Goal: Download file/media

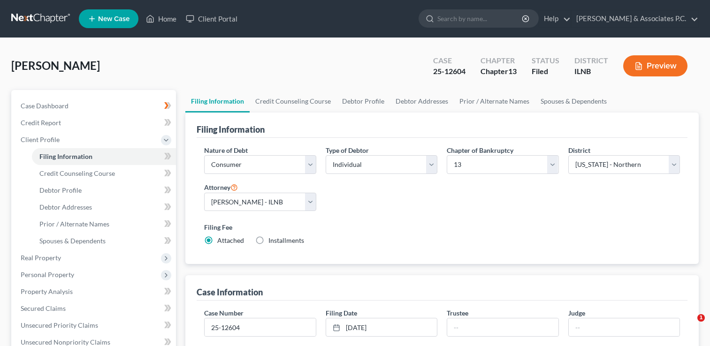
select select "1"
select select "0"
select select "3"
select select "25"
select select "0"
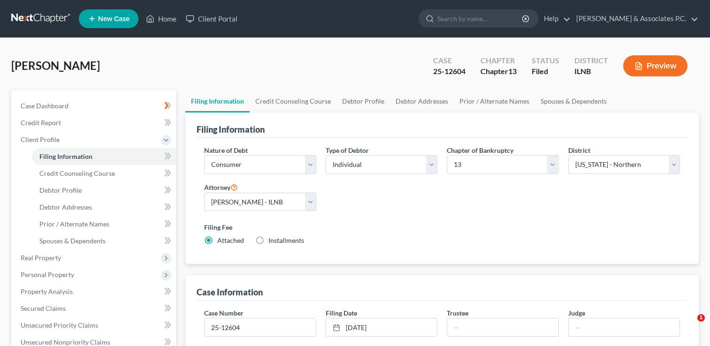
select select "14"
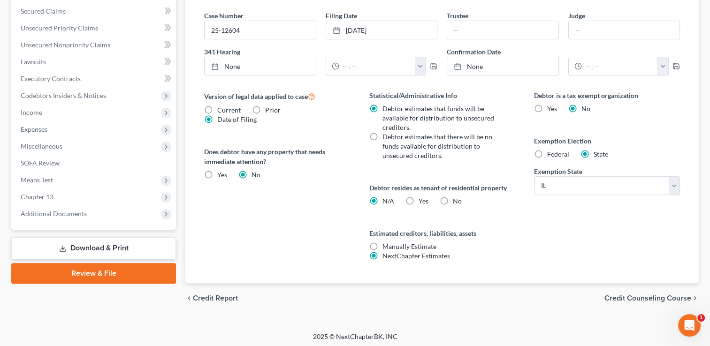
scroll to position [299, 0]
click at [111, 249] on link "Download & Print" at bounding box center [93, 248] width 165 height 22
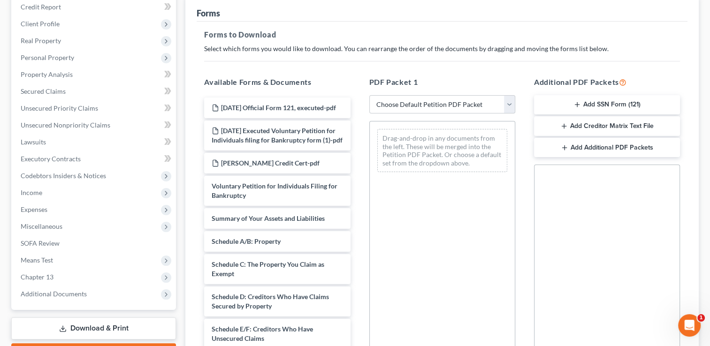
scroll to position [47, 0]
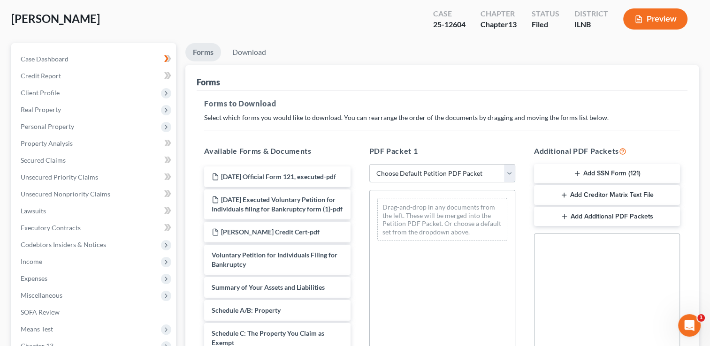
click at [510, 172] on select "Choose Default Petition PDF Packet Complete Bankruptcy Petition (all forms and …" at bounding box center [442, 173] width 146 height 19
select select "0"
click at [369, 164] on select "Choose Default Petition PDF Packet Complete Bankruptcy Petition (all forms and …" at bounding box center [442, 173] width 146 height 19
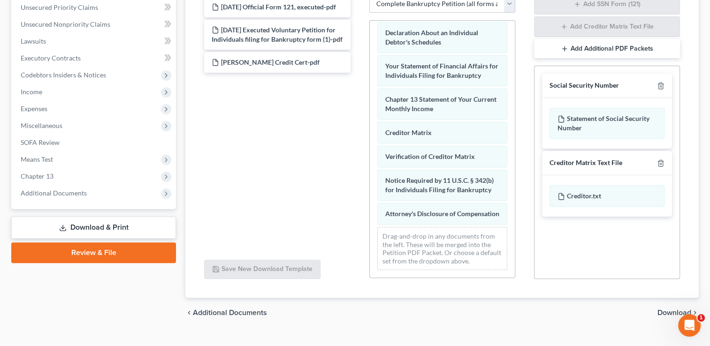
scroll to position [233, 0]
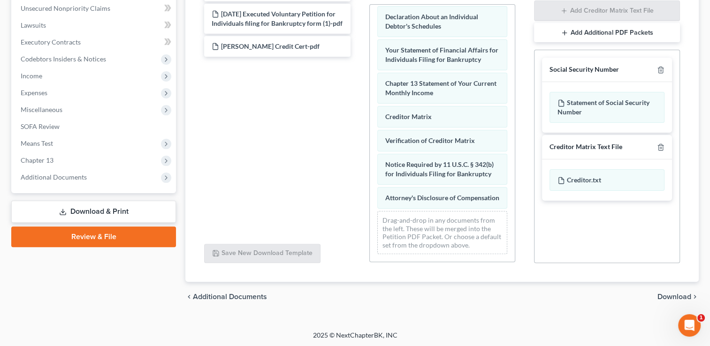
click at [671, 296] on span "Download" at bounding box center [675, 297] width 34 height 8
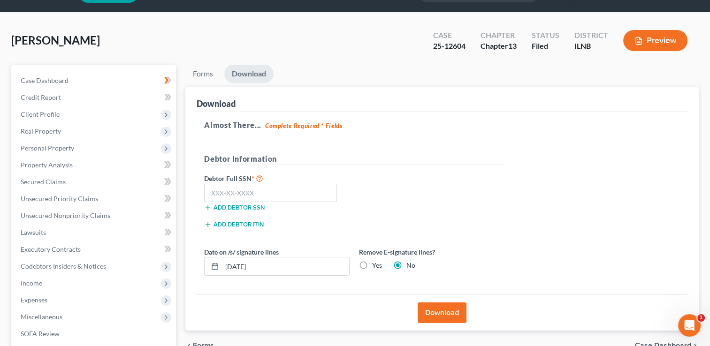
scroll to position [47, 0]
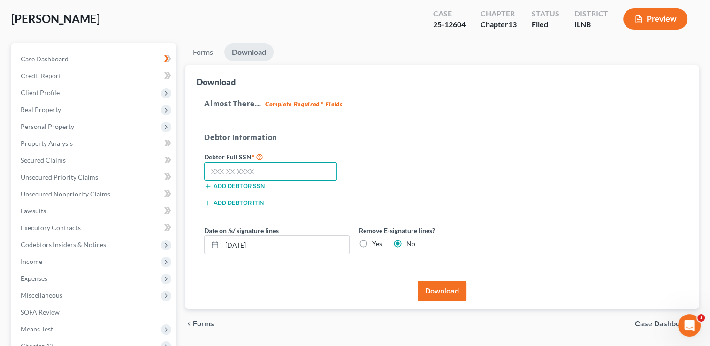
click at [217, 173] on input "text" at bounding box center [270, 171] width 133 height 19
type input "339-66-2917"
click at [437, 292] on button "Download" at bounding box center [442, 291] width 49 height 21
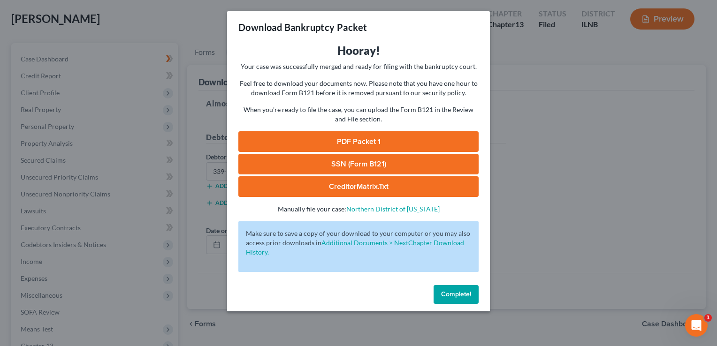
click at [361, 141] on link "PDF Packet 1" at bounding box center [359, 141] width 240 height 21
click at [449, 296] on span "Complete!" at bounding box center [456, 295] width 30 height 8
